Goal: Use online tool/utility: Use online tool/utility

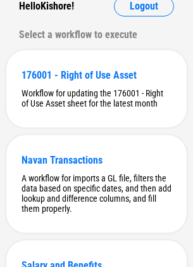
scroll to position [190, 0]
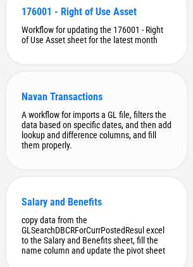
click at [81, 143] on div "A workflow for imports a GL file, filters the data based on specific dates, and…" at bounding box center [97, 130] width 150 height 41
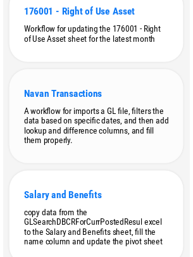
scroll to position [0, 0]
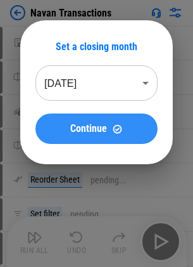
click at [82, 133] on span "Continue" at bounding box center [88, 129] width 37 height 10
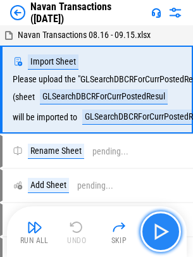
click at [160, 230] on img "button" at bounding box center [161, 232] width 20 height 20
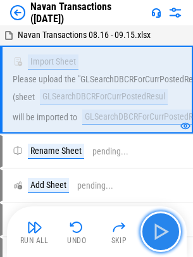
click at [164, 231] on img "button" at bounding box center [161, 232] width 20 height 20
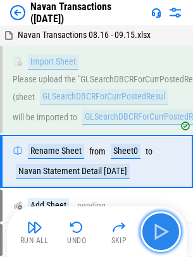
click at [164, 231] on img "button" at bounding box center [161, 232] width 20 height 20
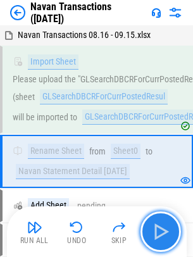
click at [162, 240] on img "button" at bounding box center [161, 232] width 20 height 20
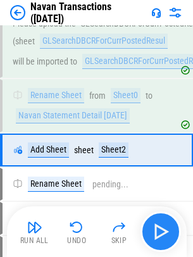
scroll to position [77, 0]
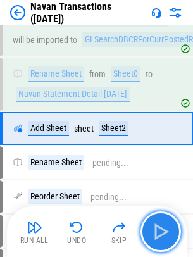
click at [162, 240] on img "button" at bounding box center [161, 232] width 20 height 20
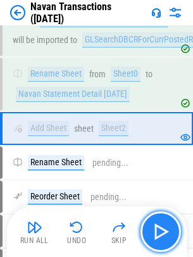
click at [162, 240] on img "button" at bounding box center [161, 232] width 20 height 20
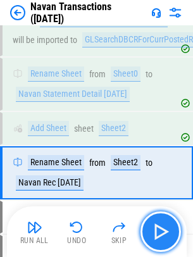
click at [162, 240] on img "button" at bounding box center [161, 232] width 20 height 20
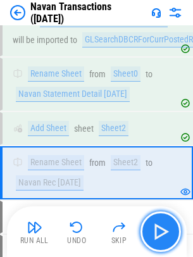
click at [162, 240] on img "button" at bounding box center [161, 232] width 20 height 20
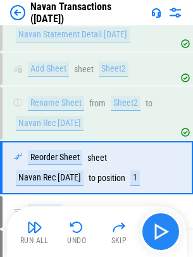
scroll to position [176, 0]
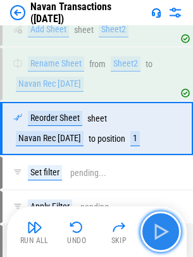
click at [162, 240] on img "button" at bounding box center [161, 232] width 20 height 20
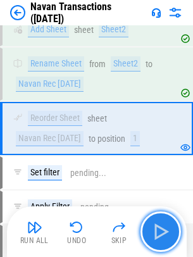
click at [162, 240] on img "button" at bounding box center [161, 232] width 20 height 20
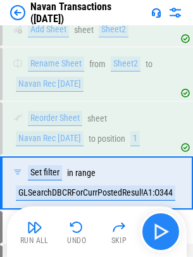
scroll to position [231, 0]
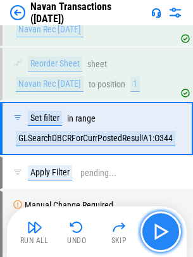
click at [162, 240] on img "button" at bounding box center [161, 232] width 20 height 20
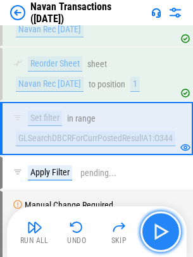
click at [162, 240] on img "button" at bounding box center [161, 232] width 20 height 20
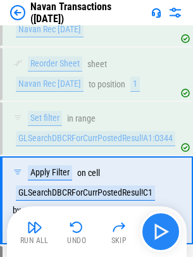
scroll to position [296, 0]
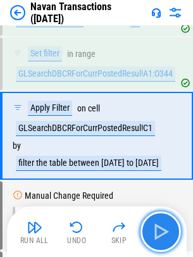
click at [162, 240] on img "button" at bounding box center [161, 232] width 20 height 20
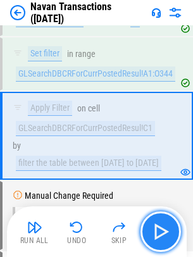
click at [162, 240] on img "button" at bounding box center [161, 232] width 20 height 20
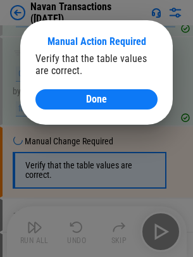
scroll to position [369, 0]
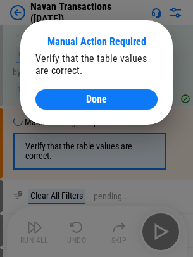
click at [81, 110] on div "Manual Action Required Verify that the table values are correct. Done" at bounding box center [96, 72] width 153 height 105
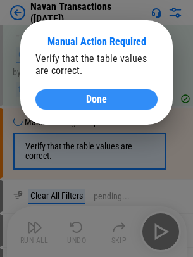
click at [82, 100] on div "Done" at bounding box center [97, 99] width 92 height 10
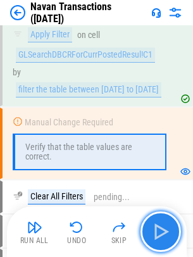
click at [159, 233] on img "button" at bounding box center [161, 232] width 20 height 20
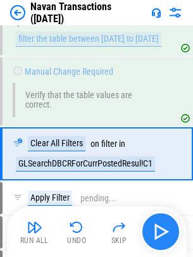
scroll to position [431, 0]
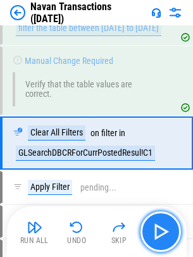
click at [159, 233] on img "button" at bounding box center [161, 232] width 20 height 20
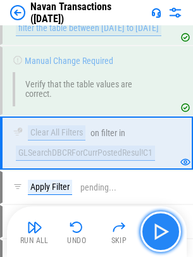
click at [159, 232] on img "button" at bounding box center [161, 232] width 20 height 20
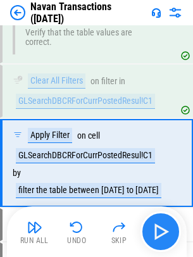
scroll to position [495, 0]
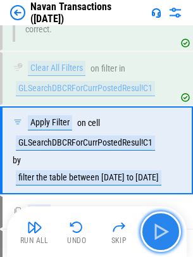
click at [159, 232] on img "button" at bounding box center [161, 232] width 20 height 20
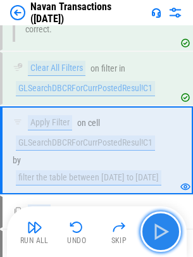
click at [159, 233] on img "button" at bounding box center [161, 232] width 20 height 20
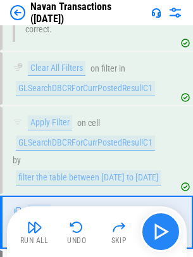
scroll to position [560, 0]
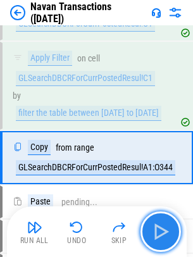
click at [159, 233] on img "button" at bounding box center [161, 232] width 20 height 20
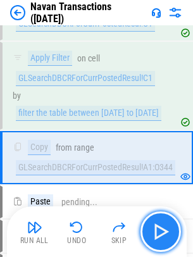
click at [159, 233] on img "button" at bounding box center [161, 232] width 20 height 20
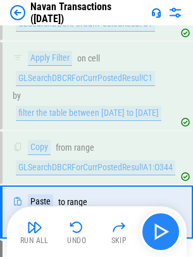
scroll to position [615, 0]
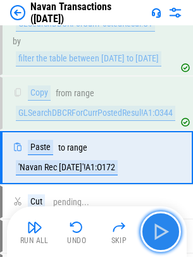
click at [159, 233] on img "button" at bounding box center [161, 232] width 20 height 20
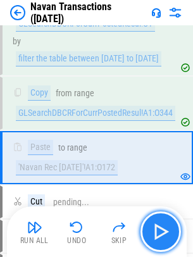
click at [159, 233] on img "button" at bounding box center [161, 232] width 20 height 20
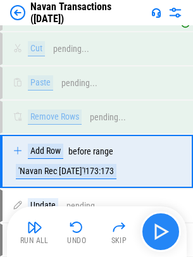
scroll to position [772, 0]
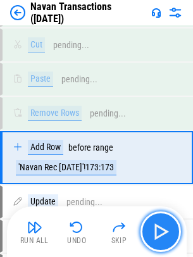
click at [159, 233] on img "button" at bounding box center [161, 232] width 20 height 20
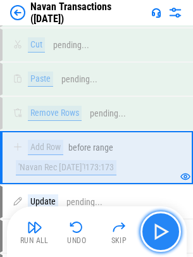
click at [159, 233] on img "button" at bounding box center [161, 232] width 20 height 20
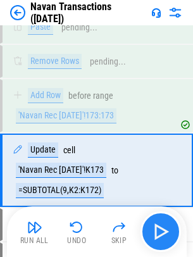
scroll to position [836, 0]
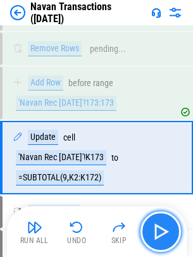
click at [159, 233] on img "button" at bounding box center [161, 232] width 20 height 20
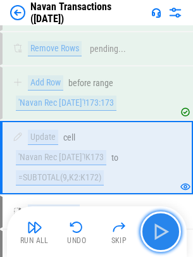
click at [159, 233] on img "button" at bounding box center [161, 232] width 20 height 20
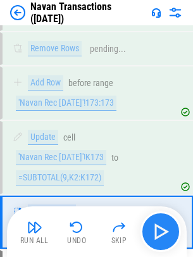
scroll to position [901, 0]
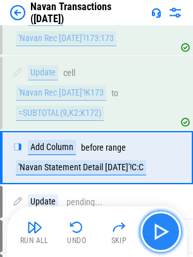
click at [159, 233] on img "button" at bounding box center [161, 232] width 20 height 20
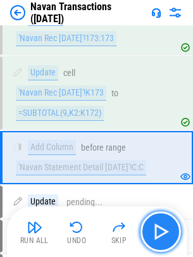
click at [159, 233] on img "button" at bounding box center [161, 232] width 20 height 20
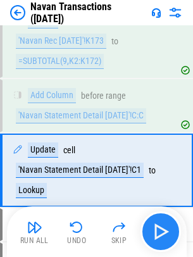
scroll to position [966, 0]
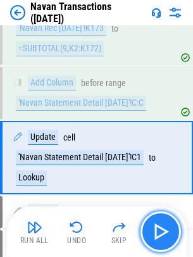
click at [159, 233] on img "button" at bounding box center [161, 232] width 20 height 20
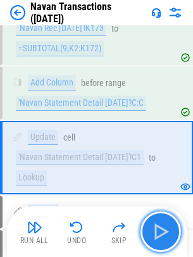
click at [159, 233] on img "button" at bounding box center [161, 232] width 20 height 20
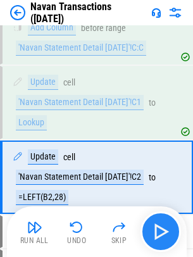
scroll to position [1041, 0]
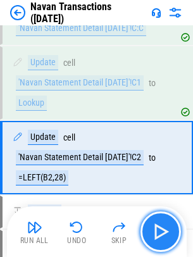
click at [159, 233] on img "button" at bounding box center [161, 232] width 20 height 20
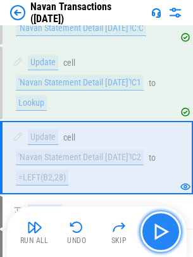
click at [159, 233] on img "button" at bounding box center [161, 232] width 20 height 20
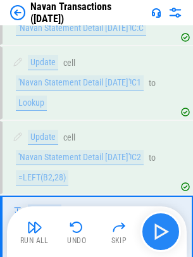
scroll to position [1123, 0]
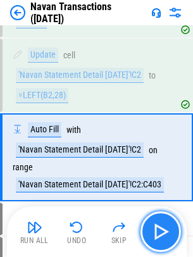
click at [159, 233] on img "button" at bounding box center [161, 232] width 20 height 20
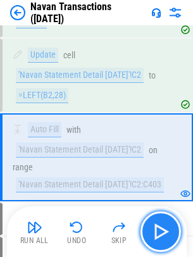
click at [159, 233] on img "button" at bounding box center [161, 232] width 20 height 20
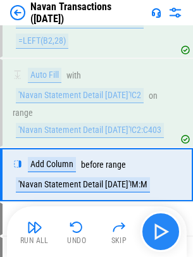
scroll to position [1195, 0]
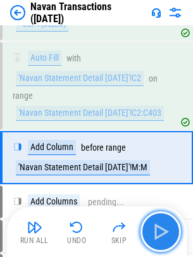
click at [159, 233] on img "button" at bounding box center [161, 232] width 20 height 20
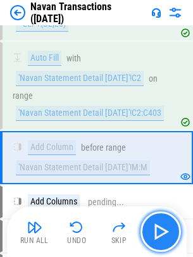
click at [159, 233] on img "button" at bounding box center [161, 232] width 20 height 20
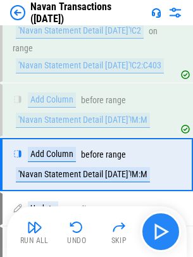
scroll to position [1249, 0]
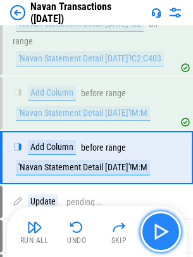
click at [159, 233] on img "button" at bounding box center [161, 232] width 20 height 20
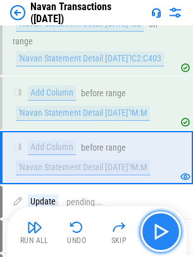
click at [159, 233] on img "button" at bounding box center [161, 232] width 20 height 20
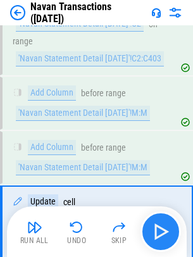
scroll to position [1314, 0]
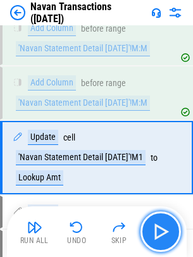
click at [159, 233] on img "button" at bounding box center [161, 232] width 20 height 20
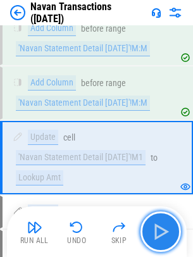
click at [159, 233] on img "button" at bounding box center [161, 232] width 20 height 20
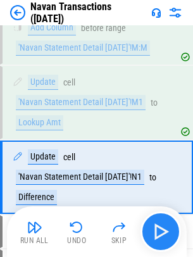
scroll to position [1389, 0]
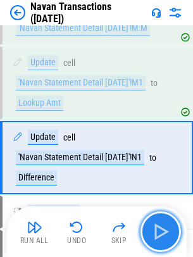
click at [159, 233] on img "button" at bounding box center [161, 232] width 20 height 20
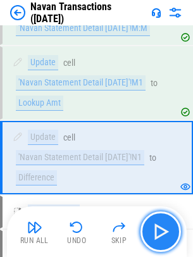
click at [159, 233] on img "button" at bounding box center [161, 232] width 20 height 20
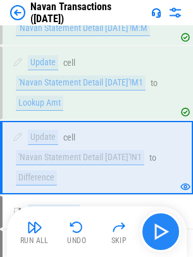
scroll to position [1454, 0]
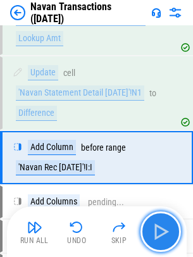
click at [159, 233] on img "button" at bounding box center [161, 232] width 20 height 20
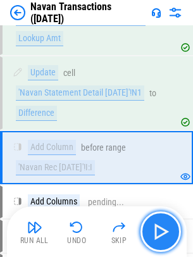
click at [159, 233] on img "button" at bounding box center [161, 232] width 20 height 20
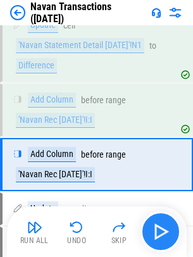
scroll to position [1508, 0]
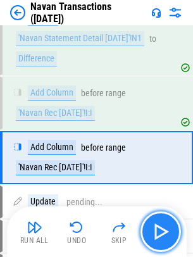
click at [159, 233] on img "button" at bounding box center [161, 232] width 20 height 20
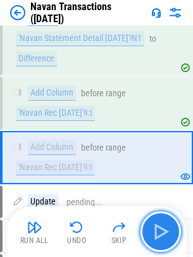
click at [159, 233] on img "button" at bounding box center [161, 232] width 20 height 20
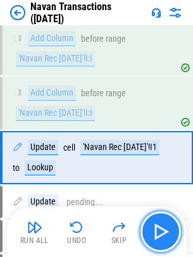
click at [159, 233] on img "button" at bounding box center [161, 232] width 20 height 20
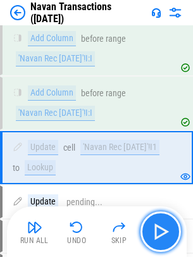
click at [159, 233] on img "button" at bounding box center [161, 232] width 20 height 20
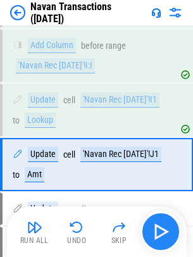
scroll to position [1617, 0]
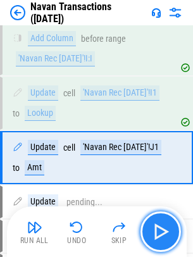
click at [159, 233] on img "button" at bounding box center [161, 232] width 20 height 20
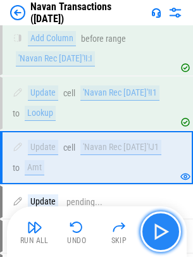
click at [159, 233] on img "button" at bounding box center [161, 232] width 20 height 20
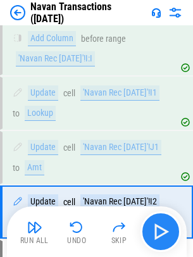
scroll to position [1682, 0]
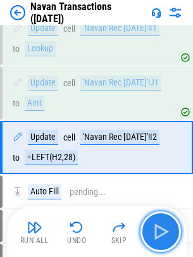
click at [159, 233] on img "button" at bounding box center [161, 232] width 20 height 20
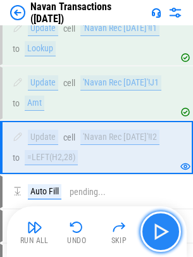
click at [159, 233] on img "button" at bounding box center [161, 232] width 20 height 20
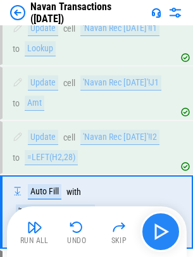
scroll to position [1757, 0]
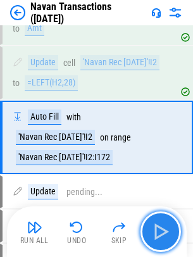
click at [159, 233] on img "button" at bounding box center [161, 232] width 20 height 20
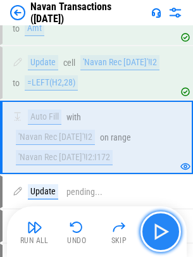
click at [159, 233] on img "button" at bounding box center [161, 232] width 20 height 20
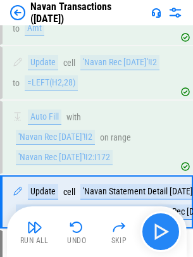
scroll to position [1821, 0]
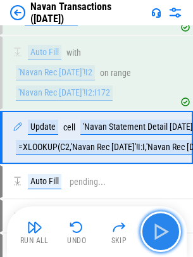
click at [159, 233] on img "button" at bounding box center [161, 232] width 20 height 20
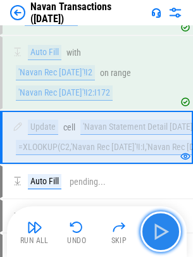
click at [159, 233] on img "button" at bounding box center [161, 232] width 20 height 20
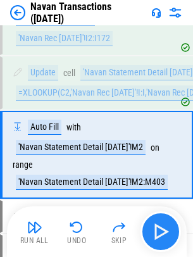
scroll to position [1894, 0]
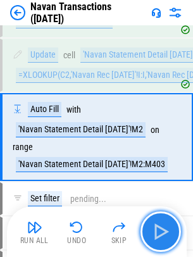
click at [159, 233] on img "button" at bounding box center [161, 232] width 20 height 20
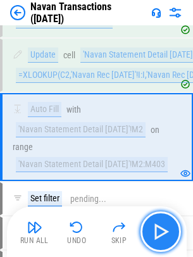
click at [159, 233] on img "button" at bounding box center [161, 232] width 20 height 20
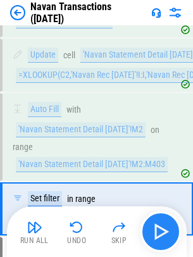
scroll to position [1965, 0]
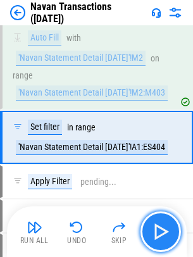
click at [159, 233] on img "button" at bounding box center [161, 232] width 20 height 20
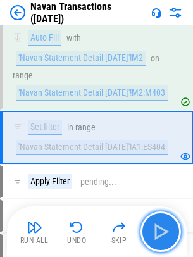
click at [159, 233] on img "button" at bounding box center [161, 232] width 20 height 20
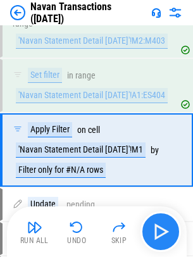
scroll to position [2030, 0]
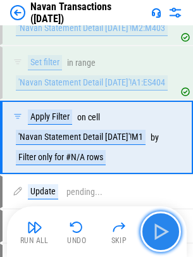
click at [159, 233] on img "button" at bounding box center [161, 232] width 20 height 20
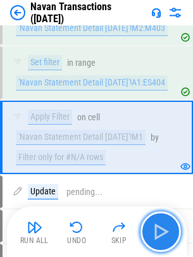
click at [159, 233] on img "button" at bounding box center [161, 232] width 20 height 20
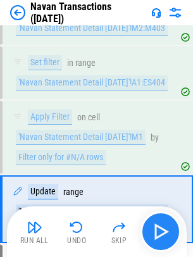
scroll to position [2102, 0]
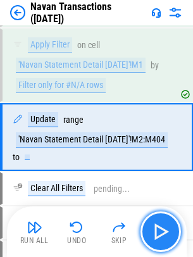
click at [159, 233] on img "button" at bounding box center [161, 232] width 20 height 20
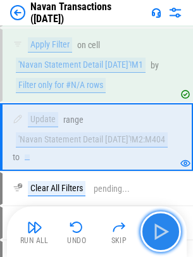
click at [159, 233] on img "button" at bounding box center [161, 232] width 20 height 20
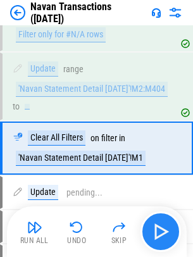
scroll to position [2164, 0]
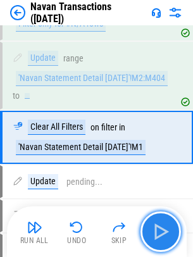
click at [159, 233] on img "button" at bounding box center [161, 232] width 20 height 20
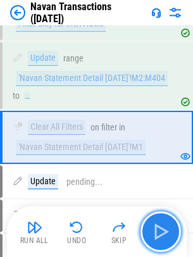
click at [159, 233] on img "button" at bounding box center [161, 232] width 20 height 20
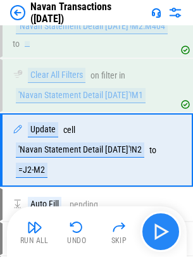
scroll to position [2228, 0]
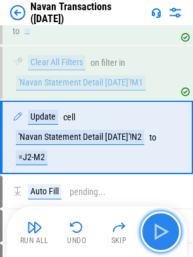
click at [159, 233] on img "button" at bounding box center [161, 232] width 20 height 20
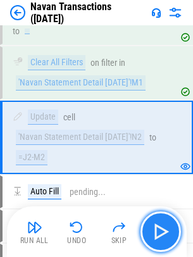
click at [159, 233] on img "button" at bounding box center [161, 232] width 20 height 20
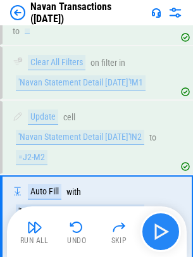
scroll to position [2311, 0]
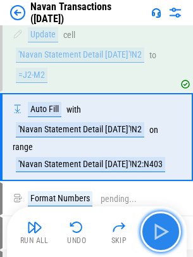
click at [159, 233] on img "button" at bounding box center [161, 232] width 20 height 20
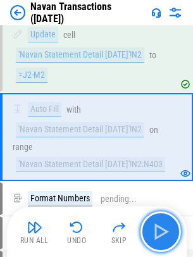
click at [159, 233] on img "button" at bounding box center [161, 232] width 20 height 20
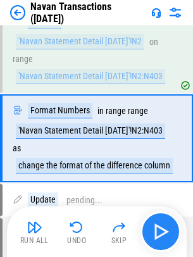
scroll to position [2400, 0]
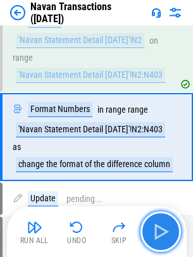
click at [159, 233] on img "button" at bounding box center [161, 232] width 20 height 20
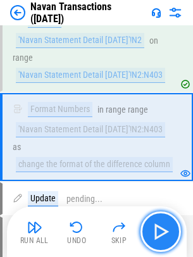
click at [159, 233] on img "button" at bounding box center [161, 232] width 20 height 20
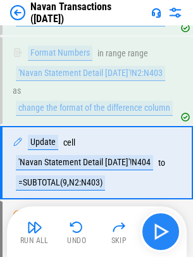
scroll to position [2482, 0]
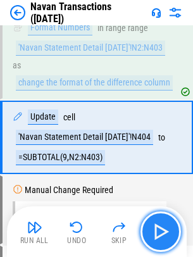
click at [159, 233] on img "button" at bounding box center [161, 232] width 20 height 20
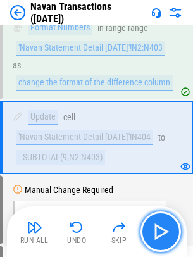
click at [159, 233] on img "button" at bounding box center [161, 232] width 20 height 20
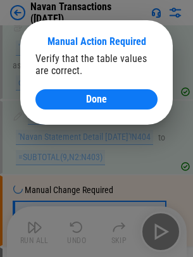
scroll to position [2556, 0]
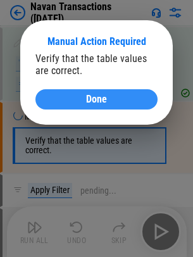
click at [94, 101] on span "Done" at bounding box center [96, 99] width 21 height 10
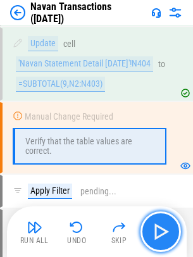
click at [160, 232] on img "button" at bounding box center [161, 232] width 20 height 20
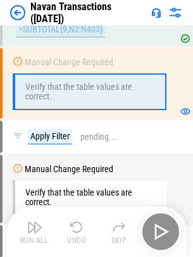
scroll to position [2627, 0]
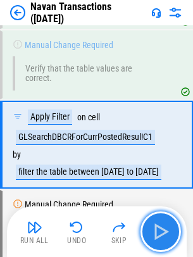
click at [160, 232] on img "button" at bounding box center [161, 232] width 20 height 20
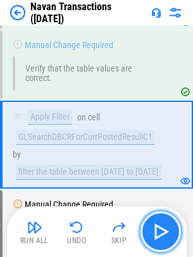
click at [160, 232] on img "button" at bounding box center [161, 232] width 20 height 20
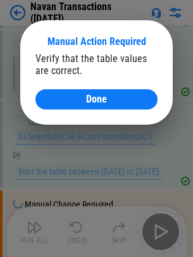
scroll to position [2701, 0]
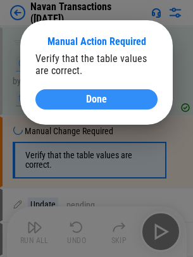
click at [107, 107] on button "Done" at bounding box center [97, 99] width 122 height 20
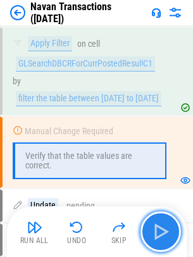
click at [163, 237] on img "button" at bounding box center [161, 232] width 20 height 20
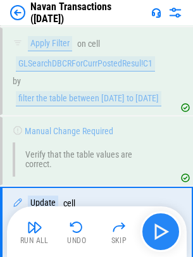
scroll to position [2773, 0]
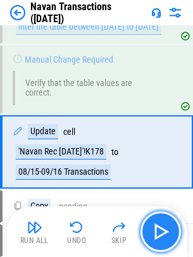
click at [157, 233] on img "button" at bounding box center [161, 232] width 20 height 20
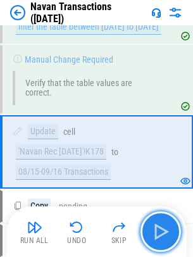
click at [157, 233] on img "button" at bounding box center [161, 232] width 20 height 20
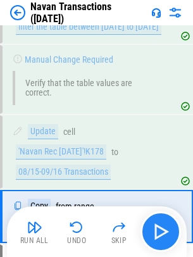
scroll to position [2837, 0]
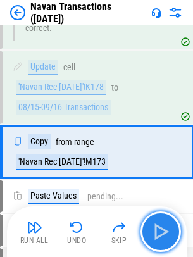
click at [157, 233] on img "button" at bounding box center [161, 232] width 20 height 20
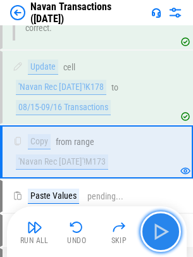
click at [157, 233] on img "button" at bounding box center [161, 232] width 20 height 20
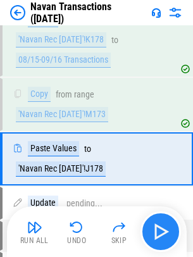
scroll to position [2892, 0]
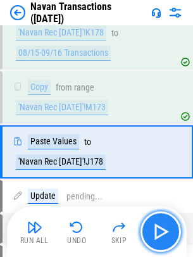
click at [157, 233] on img "button" at bounding box center [161, 232] width 20 height 20
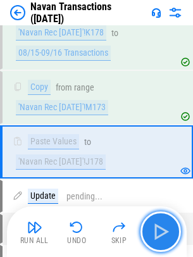
click at [157, 233] on img "button" at bounding box center [161, 232] width 20 height 20
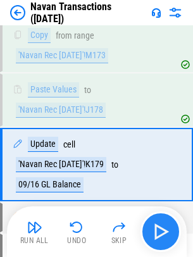
scroll to position [2957, 0]
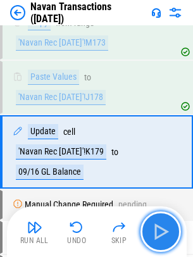
click at [157, 233] on img "button" at bounding box center [161, 232] width 20 height 20
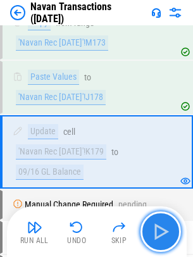
click at [157, 233] on img "button" at bounding box center [161, 232] width 20 height 20
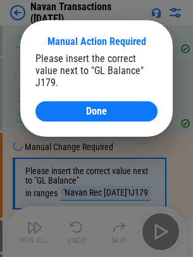
scroll to position [3043, 0]
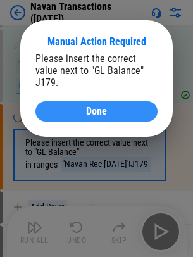
click at [64, 108] on button "Done" at bounding box center [97, 111] width 122 height 20
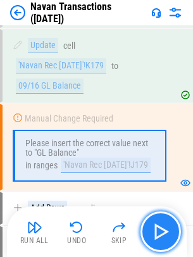
click at [163, 231] on img "button" at bounding box center [161, 232] width 20 height 20
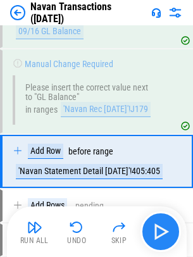
scroll to position [3116, 0]
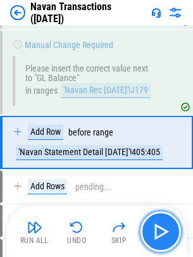
click at [163, 231] on img "button" at bounding box center [161, 232] width 20 height 20
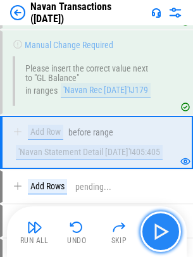
click at [163, 231] on img "button" at bounding box center [161, 232] width 20 height 20
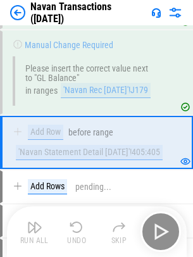
scroll to position [3215, 0]
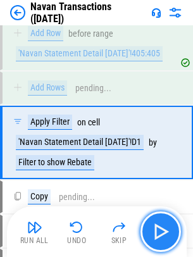
click at [163, 231] on img "button" at bounding box center [161, 232] width 20 height 20
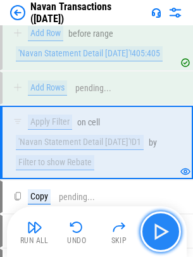
click at [163, 231] on img "button" at bounding box center [161, 232] width 20 height 20
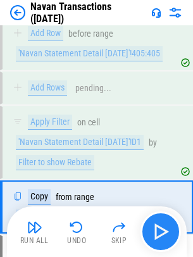
scroll to position [3280, 0]
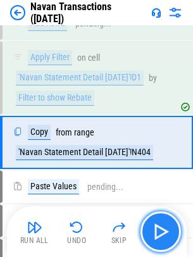
click at [163, 231] on img "button" at bounding box center [161, 232] width 20 height 20
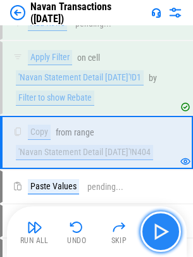
click at [163, 231] on img "button" at bounding box center [161, 232] width 20 height 20
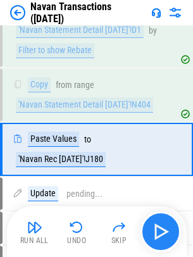
scroll to position [3334, 0]
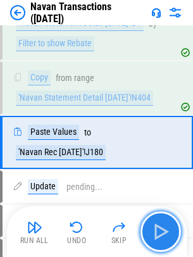
click at [163, 231] on img "button" at bounding box center [161, 232] width 20 height 20
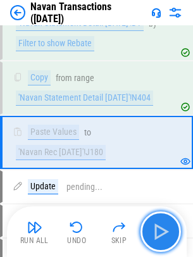
click at [163, 231] on img "button" at bounding box center [161, 232] width 20 height 20
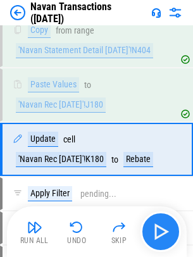
scroll to position [3389, 0]
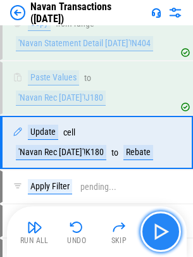
click at [163, 231] on img "button" at bounding box center [161, 232] width 20 height 20
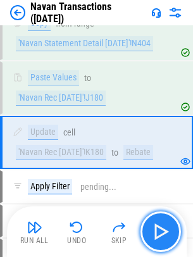
click at [163, 231] on img "button" at bounding box center [161, 232] width 20 height 20
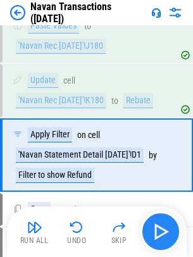
scroll to position [3454, 0]
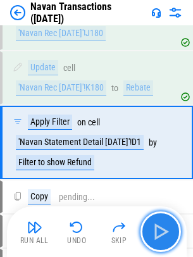
click at [163, 231] on img "button" at bounding box center [161, 232] width 20 height 20
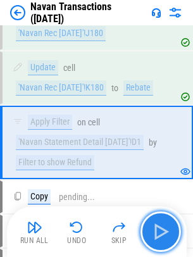
click at [162, 233] on img "button" at bounding box center [161, 232] width 20 height 20
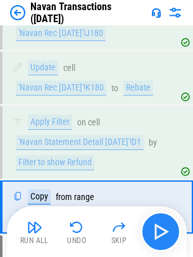
scroll to position [3518, 0]
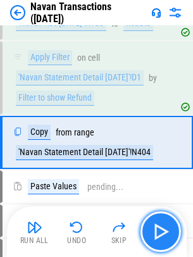
click at [162, 233] on img "button" at bounding box center [161, 232] width 20 height 20
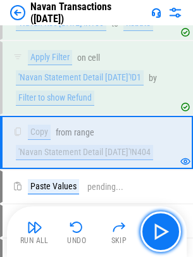
click at [161, 233] on img "button" at bounding box center [161, 232] width 20 height 20
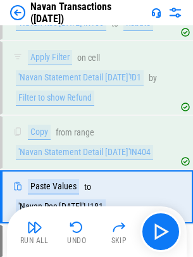
scroll to position [3573, 0]
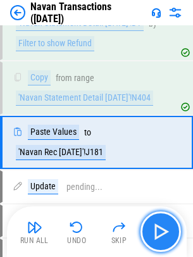
click at [160, 235] on img "button" at bounding box center [161, 232] width 20 height 20
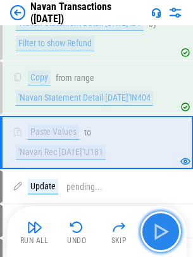
click at [160, 235] on img "button" at bounding box center [161, 232] width 20 height 20
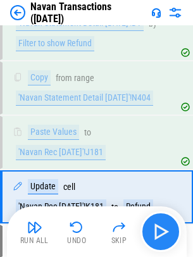
scroll to position [3627, 0]
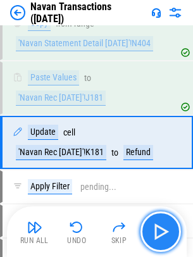
click at [160, 235] on img "button" at bounding box center [161, 232] width 20 height 20
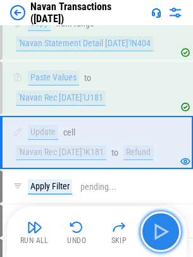
click at [159, 237] on img "button" at bounding box center [161, 232] width 20 height 20
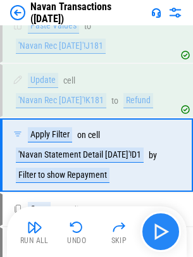
scroll to position [3692, 0]
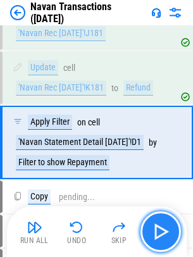
click at [159, 237] on img "button" at bounding box center [161, 232] width 20 height 20
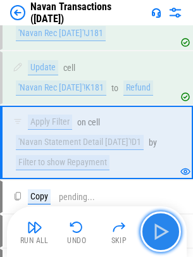
click at [157, 240] on img "button" at bounding box center [161, 232] width 20 height 20
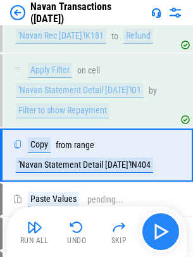
scroll to position [3757, 0]
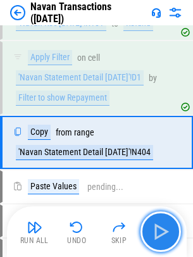
click at [157, 240] on img "button" at bounding box center [161, 232] width 20 height 20
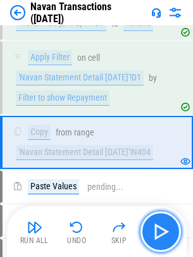
click at [157, 240] on img "button" at bounding box center [161, 232] width 20 height 20
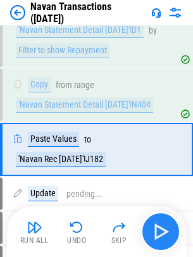
scroll to position [3811, 0]
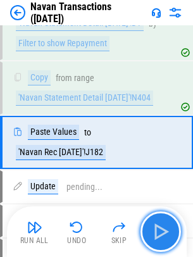
click at [157, 240] on img "button" at bounding box center [161, 232] width 20 height 20
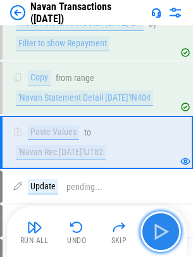
click at [157, 240] on img "button" at bounding box center [161, 232] width 20 height 20
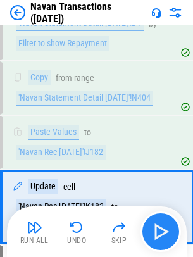
scroll to position [3876, 0]
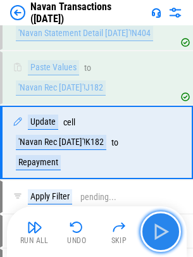
click at [157, 240] on img "button" at bounding box center [161, 232] width 20 height 20
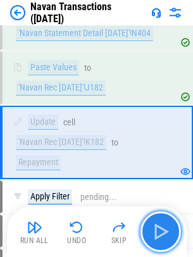
click at [157, 240] on img "button" at bounding box center [161, 232] width 20 height 20
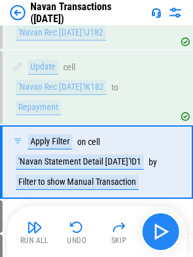
scroll to position [3951, 0]
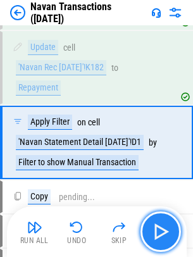
click at [157, 240] on img "button" at bounding box center [161, 232] width 20 height 20
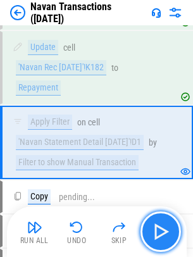
click at [157, 240] on img "button" at bounding box center [161, 232] width 20 height 20
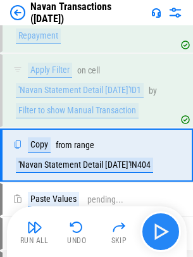
scroll to position [4016, 0]
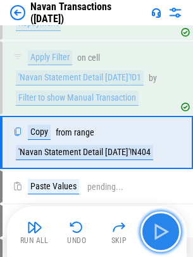
click at [157, 240] on img "button" at bounding box center [161, 232] width 20 height 20
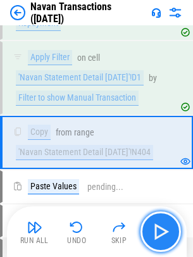
click at [157, 240] on img "button" at bounding box center [161, 232] width 20 height 20
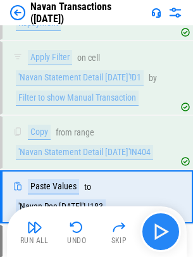
scroll to position [4070, 0]
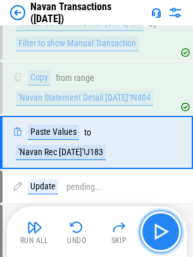
click at [157, 240] on img "button" at bounding box center [161, 232] width 20 height 20
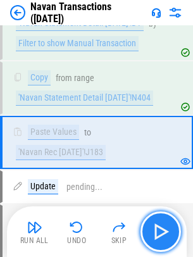
click at [157, 240] on img "button" at bounding box center [161, 232] width 20 height 20
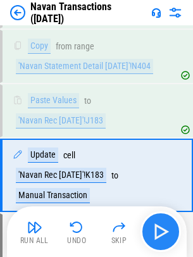
scroll to position [4135, 0]
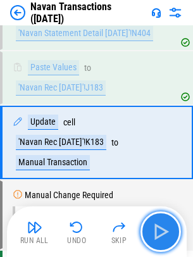
click at [156, 241] on img "button" at bounding box center [161, 232] width 20 height 20
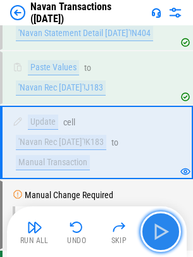
click at [156, 241] on img "button" at bounding box center [161, 232] width 20 height 20
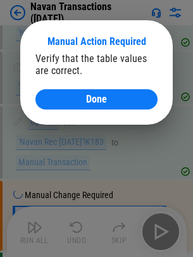
scroll to position [4207, 0]
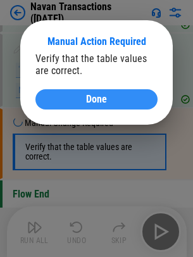
click at [81, 103] on div "Done" at bounding box center [97, 99] width 92 height 10
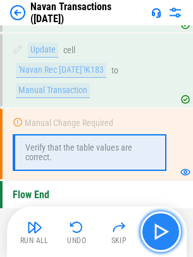
click at [161, 242] on img "button" at bounding box center [161, 232] width 20 height 20
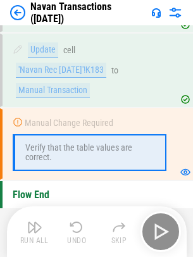
scroll to position [4205, 0]
